Goal: Task Accomplishment & Management: Manage account settings

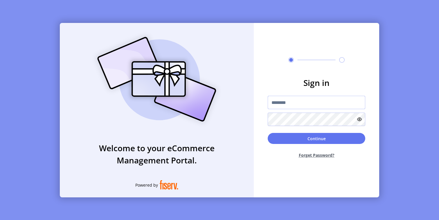
click at [285, 101] on input "text" at bounding box center [317, 102] width 98 height 13
type input "**********"
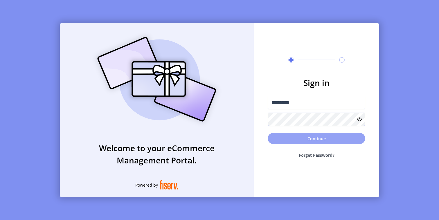
click at [306, 138] on button "Continue" at bounding box center [317, 138] width 98 height 11
